Goal: Task Accomplishment & Management: Use online tool/utility

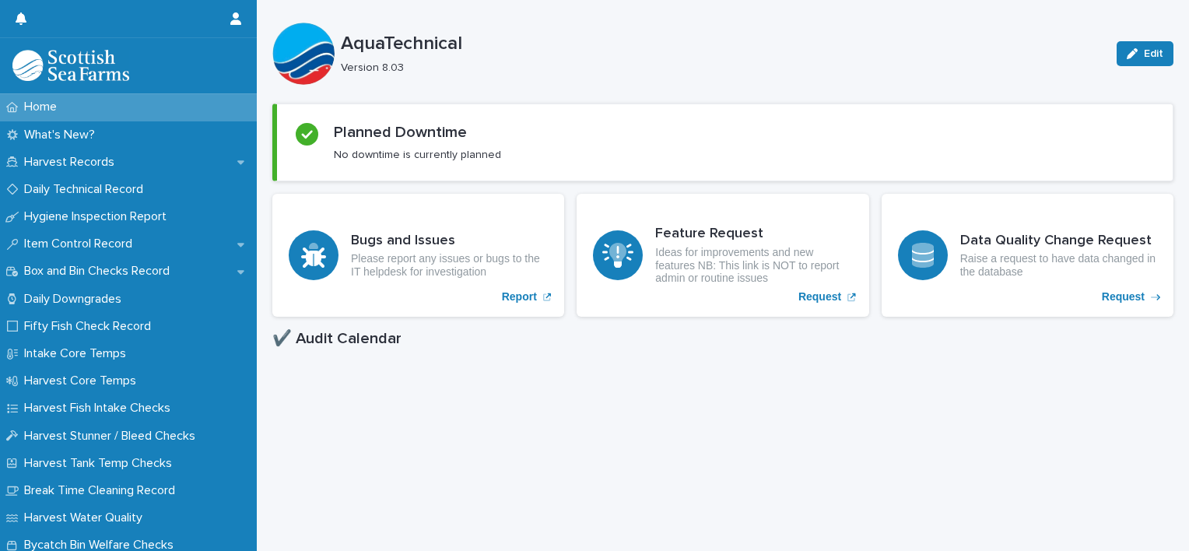
scroll to position [165, 0]
click at [84, 170] on div "Harvest Records" at bounding box center [128, 162] width 257 height 27
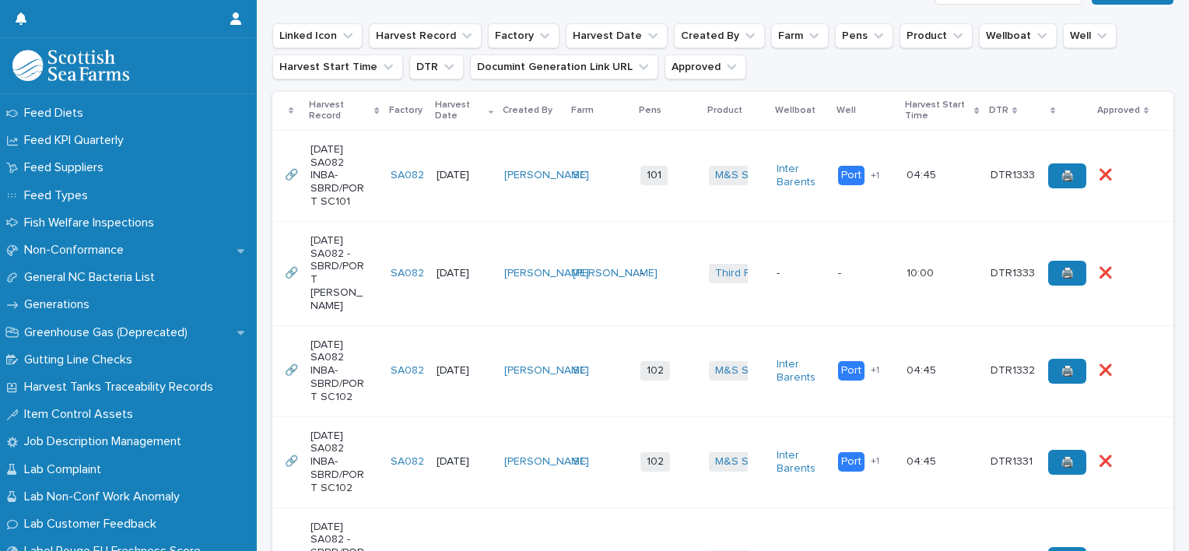
scroll to position [445, 0]
click at [585, 220] on td "SC" at bounding box center [601, 174] width 68 height 91
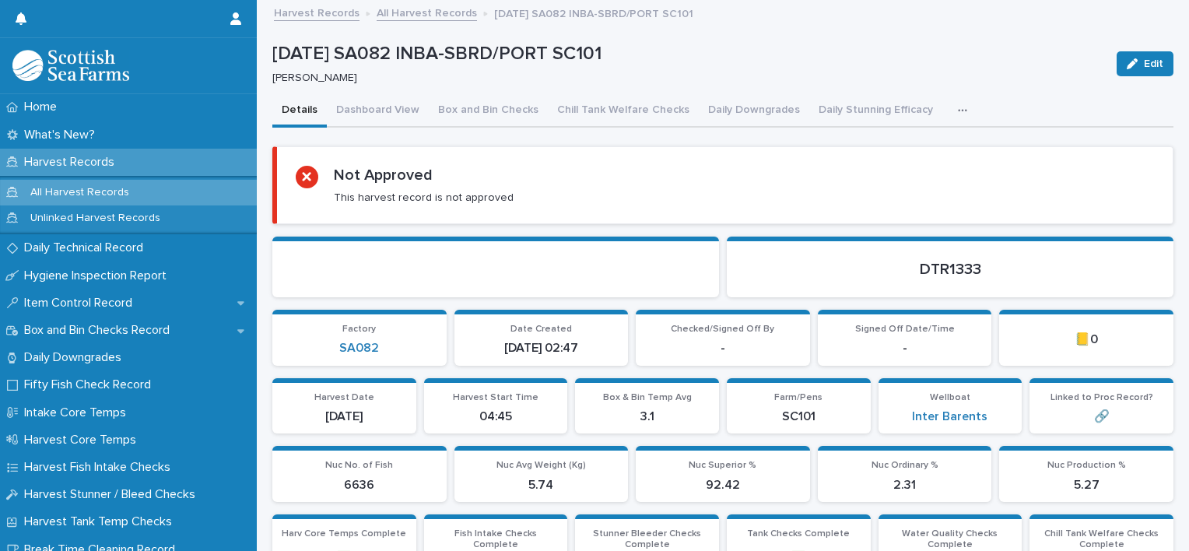
click at [958, 114] on icon "button" at bounding box center [962, 110] width 9 height 11
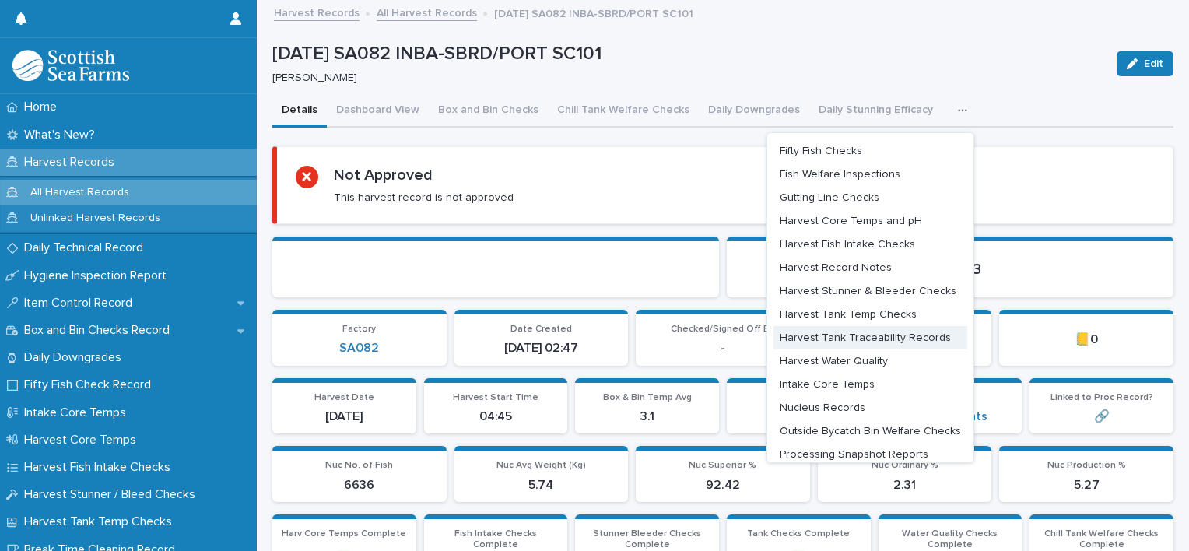
scroll to position [80, 0]
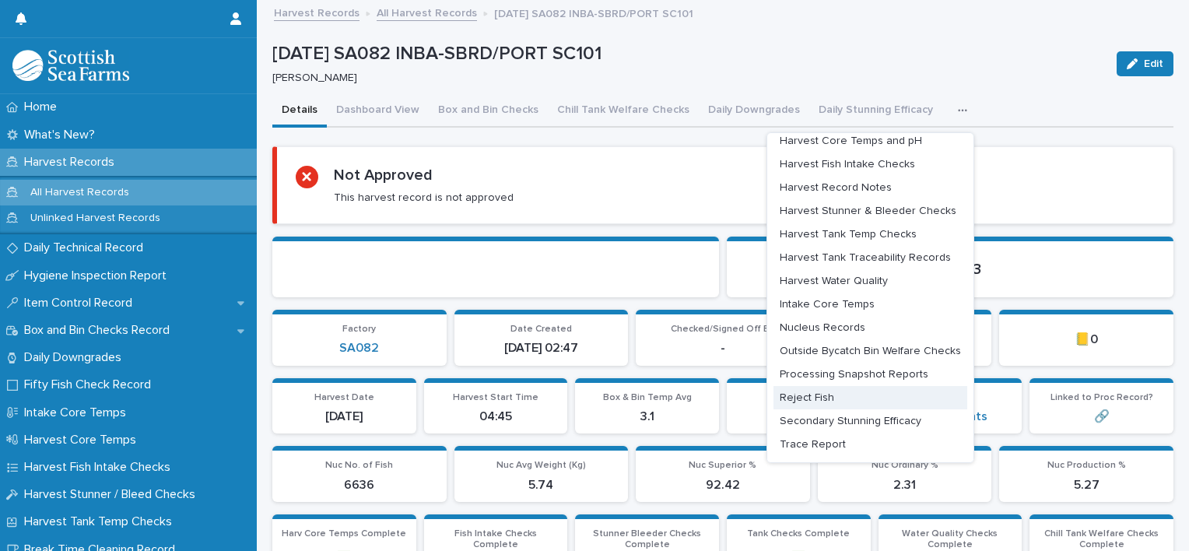
click at [788, 395] on span "Reject Fish" at bounding box center [807, 397] width 54 height 11
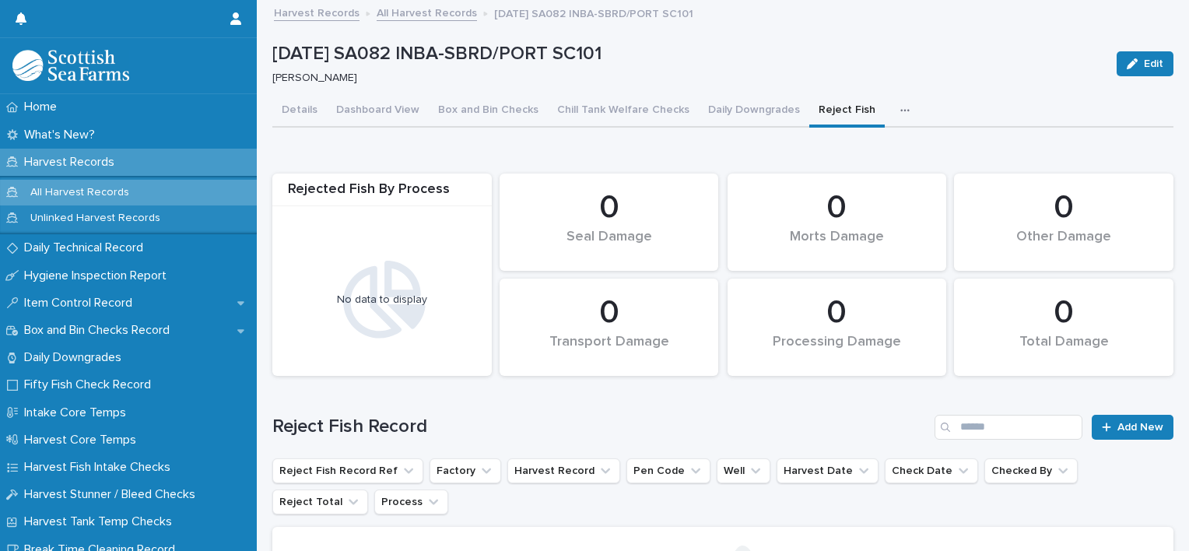
click at [901, 112] on icon "button" at bounding box center [905, 110] width 9 height 11
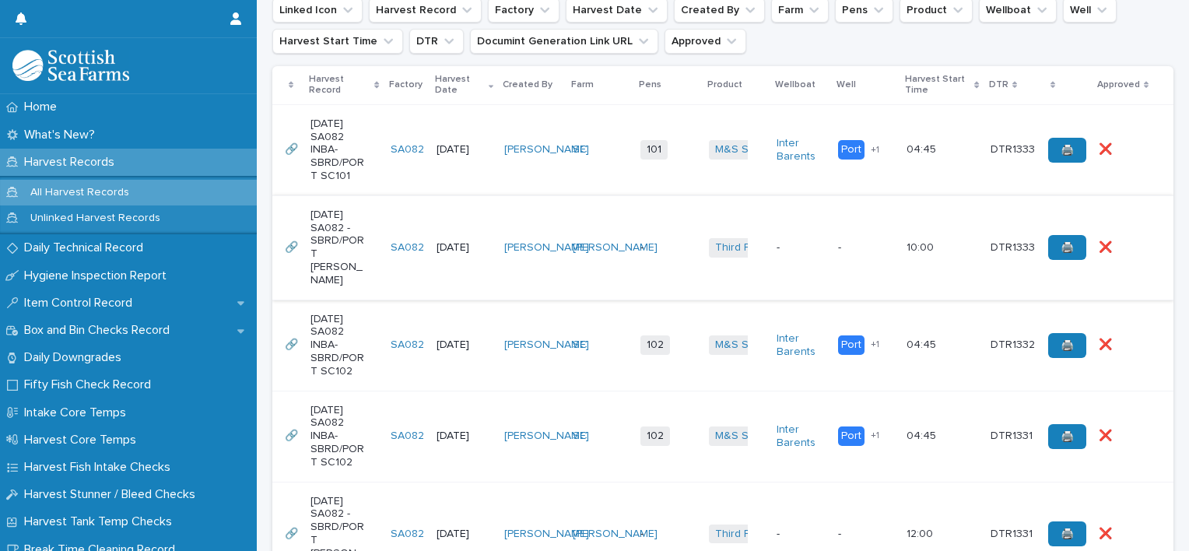
scroll to position [472, 0]
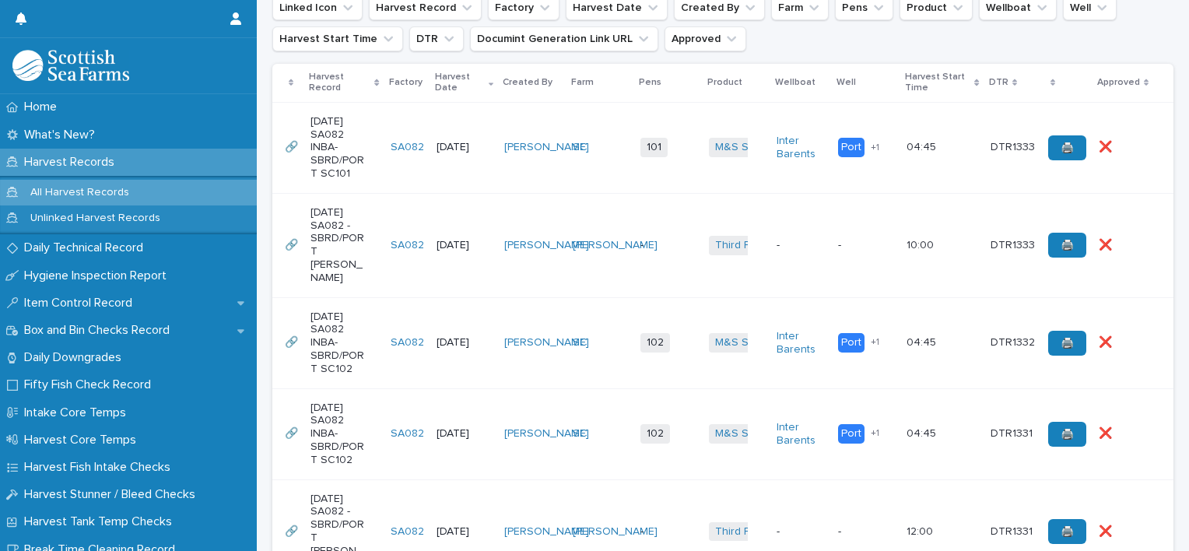
click at [591, 371] on td "SC" at bounding box center [601, 342] width 68 height 91
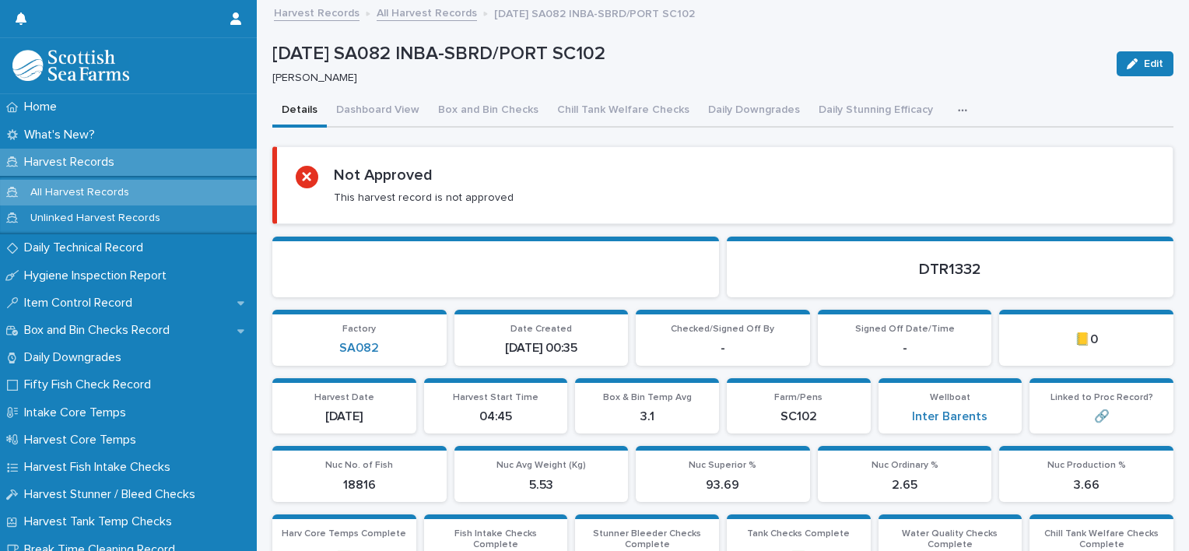
click at [958, 109] on icon "button" at bounding box center [962, 110] width 9 height 2
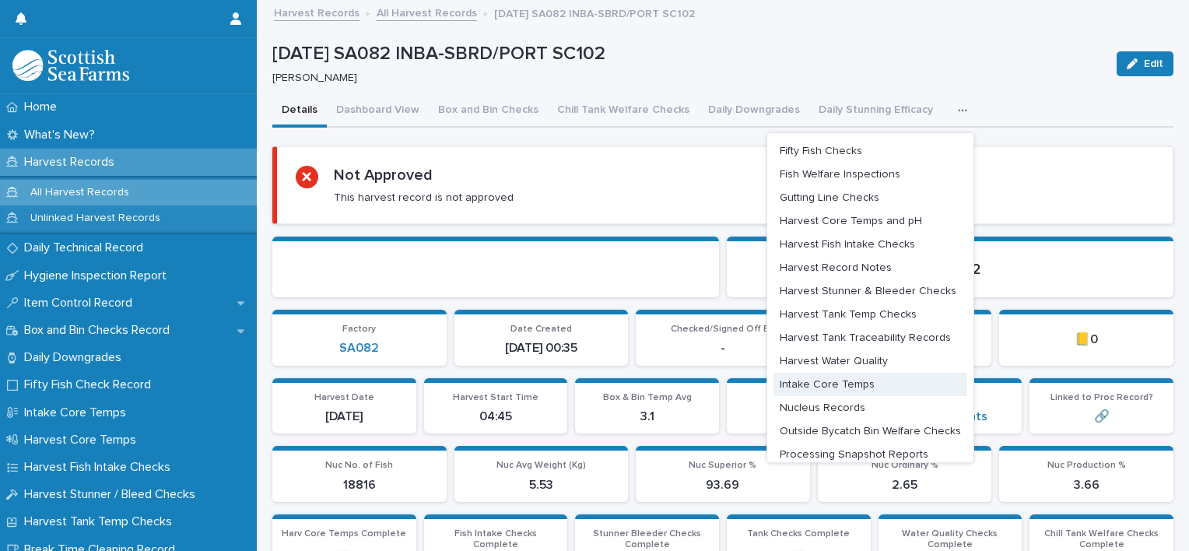
scroll to position [80, 0]
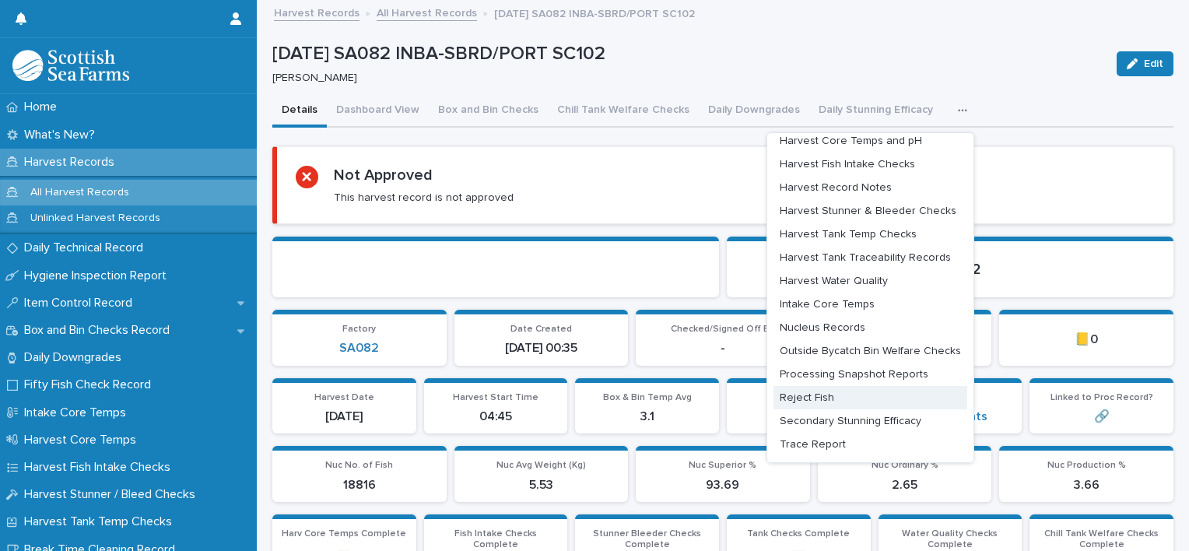
click at [792, 399] on span "Reject Fish" at bounding box center [807, 397] width 54 height 11
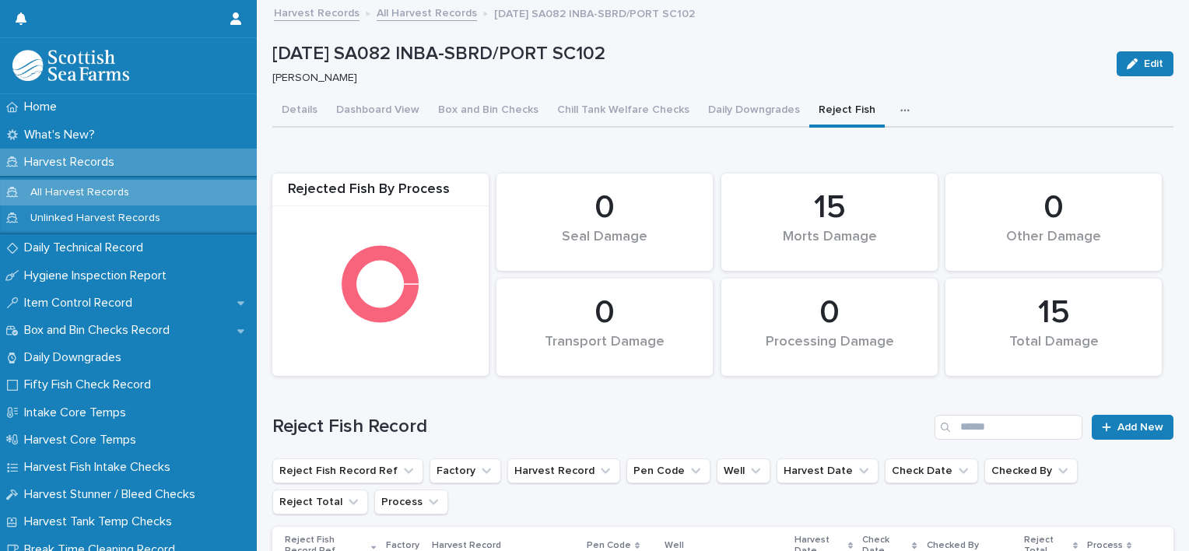
scroll to position [209, 0]
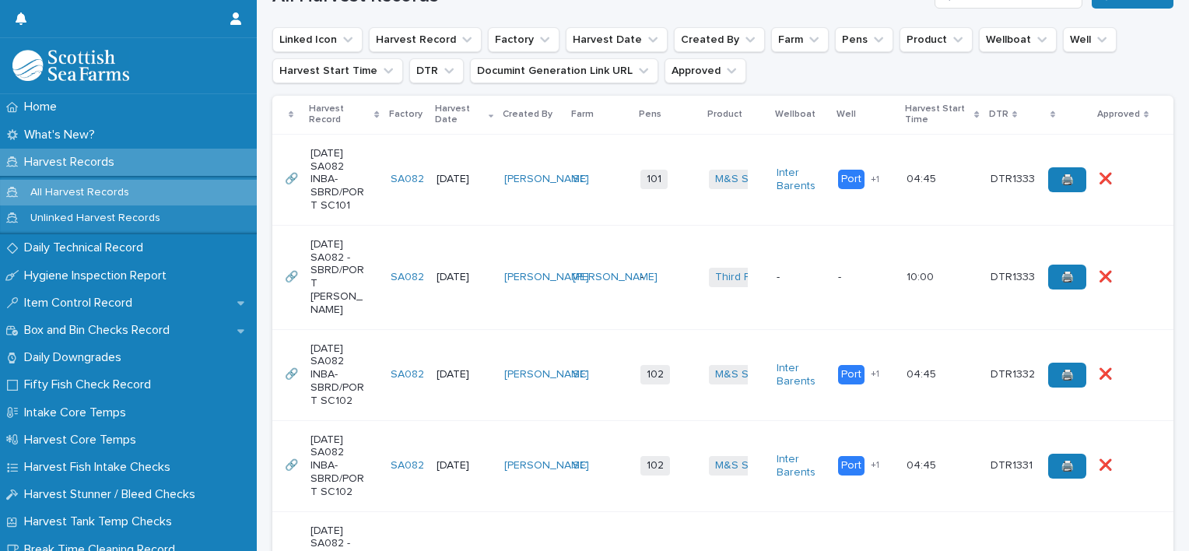
scroll to position [441, 0]
